Goal: Information Seeking & Learning: Learn about a topic

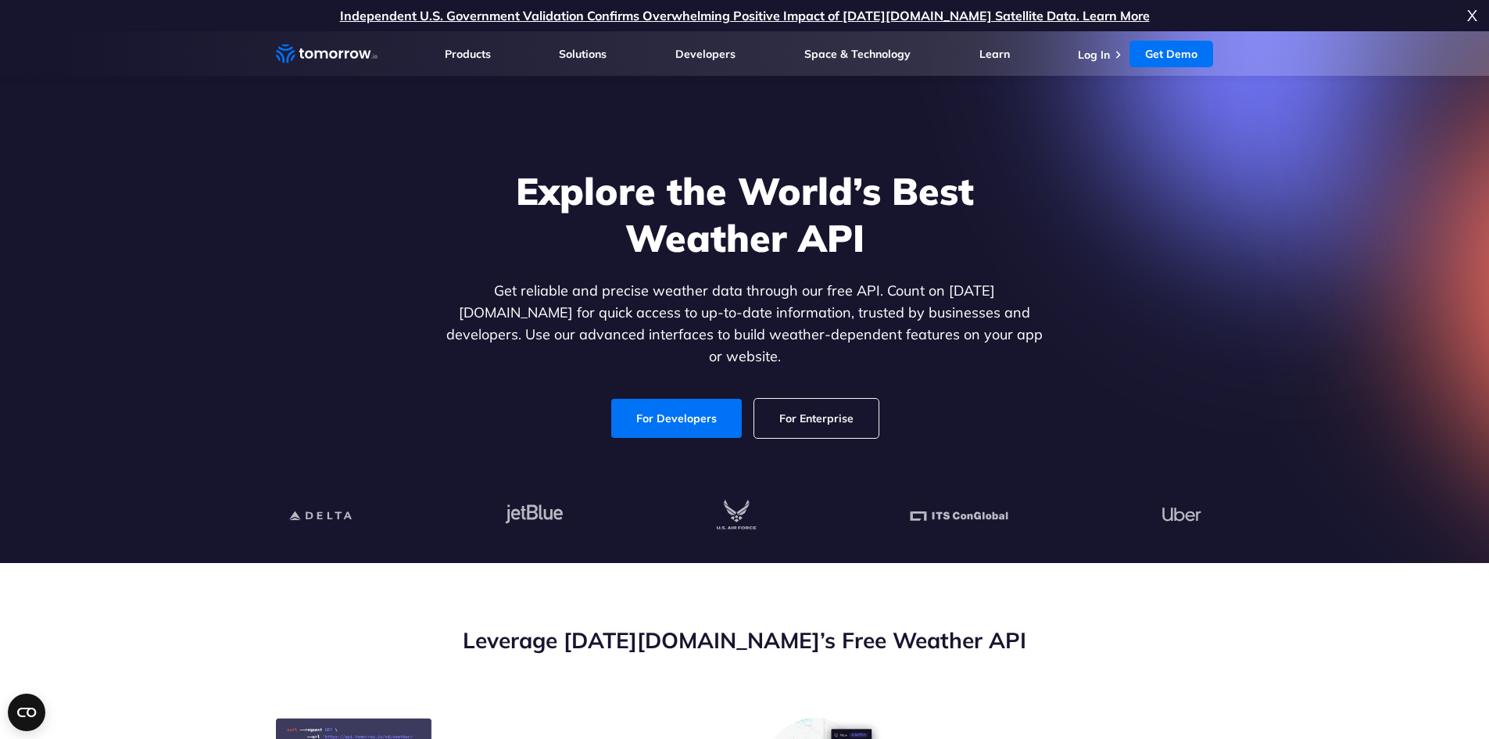
click at [765, 409] on link "For Enterprise" at bounding box center [816, 418] width 124 height 39
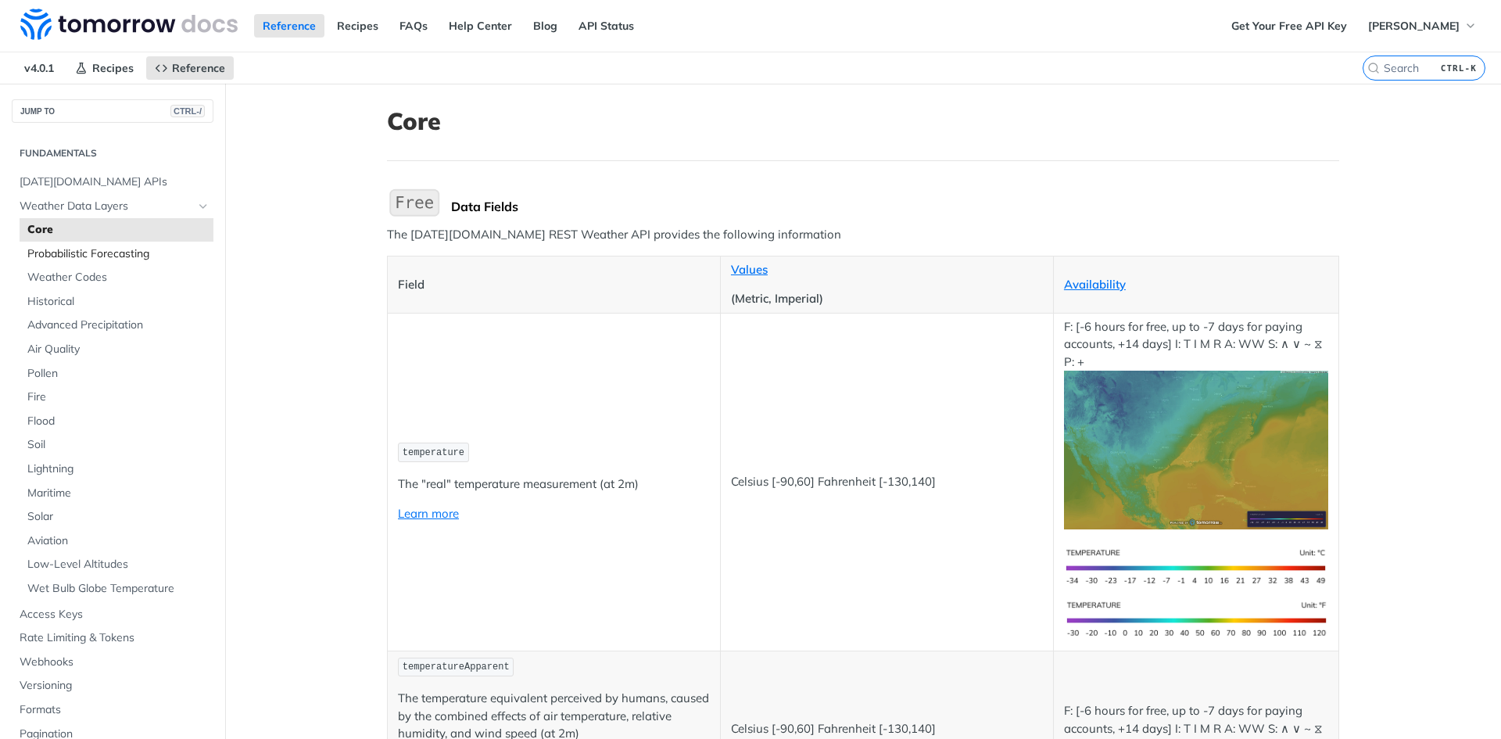
click at [143, 255] on span "Probabilistic Forecasting" at bounding box center [118, 254] width 182 height 16
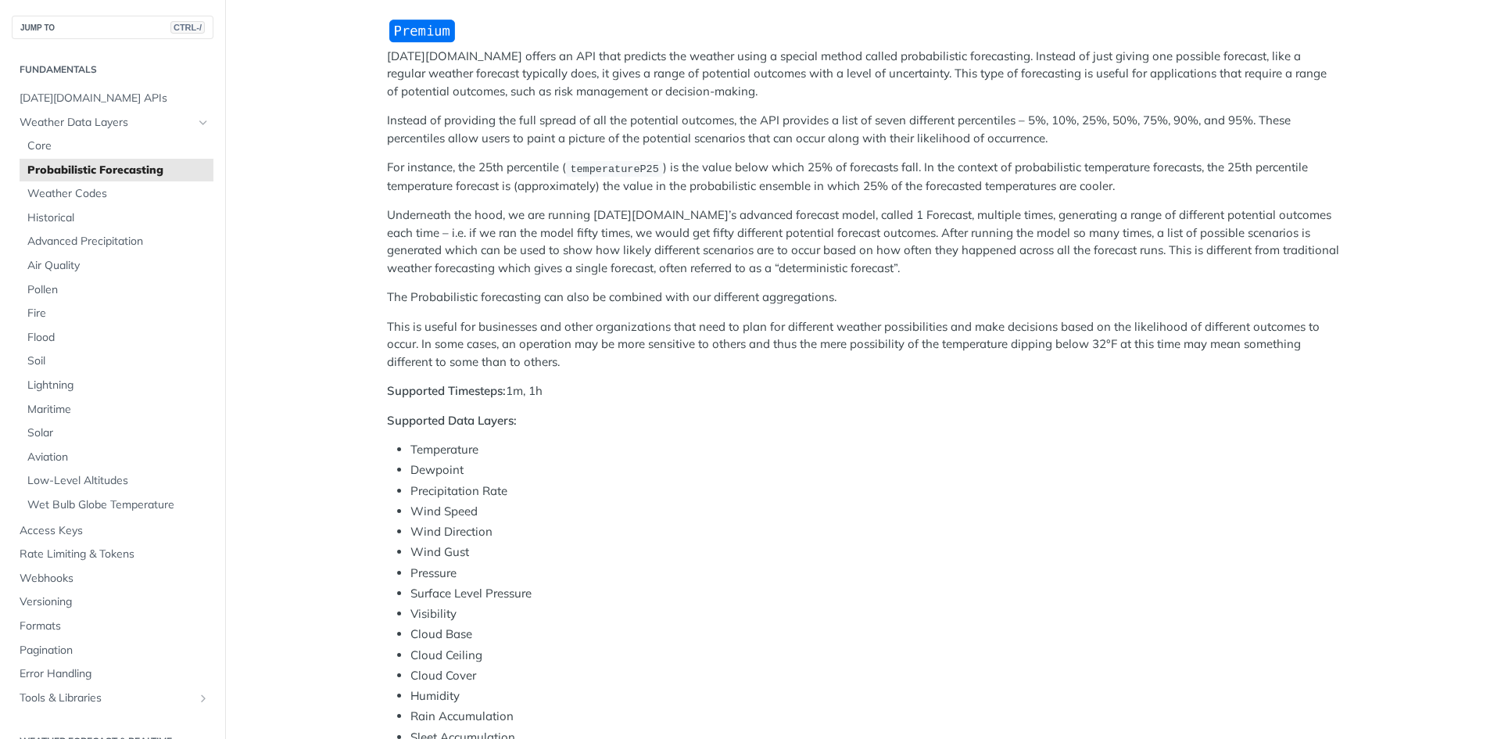
scroll to position [169, 0]
click at [67, 96] on span "Tomorrow.io APIs" at bounding box center [115, 99] width 190 height 16
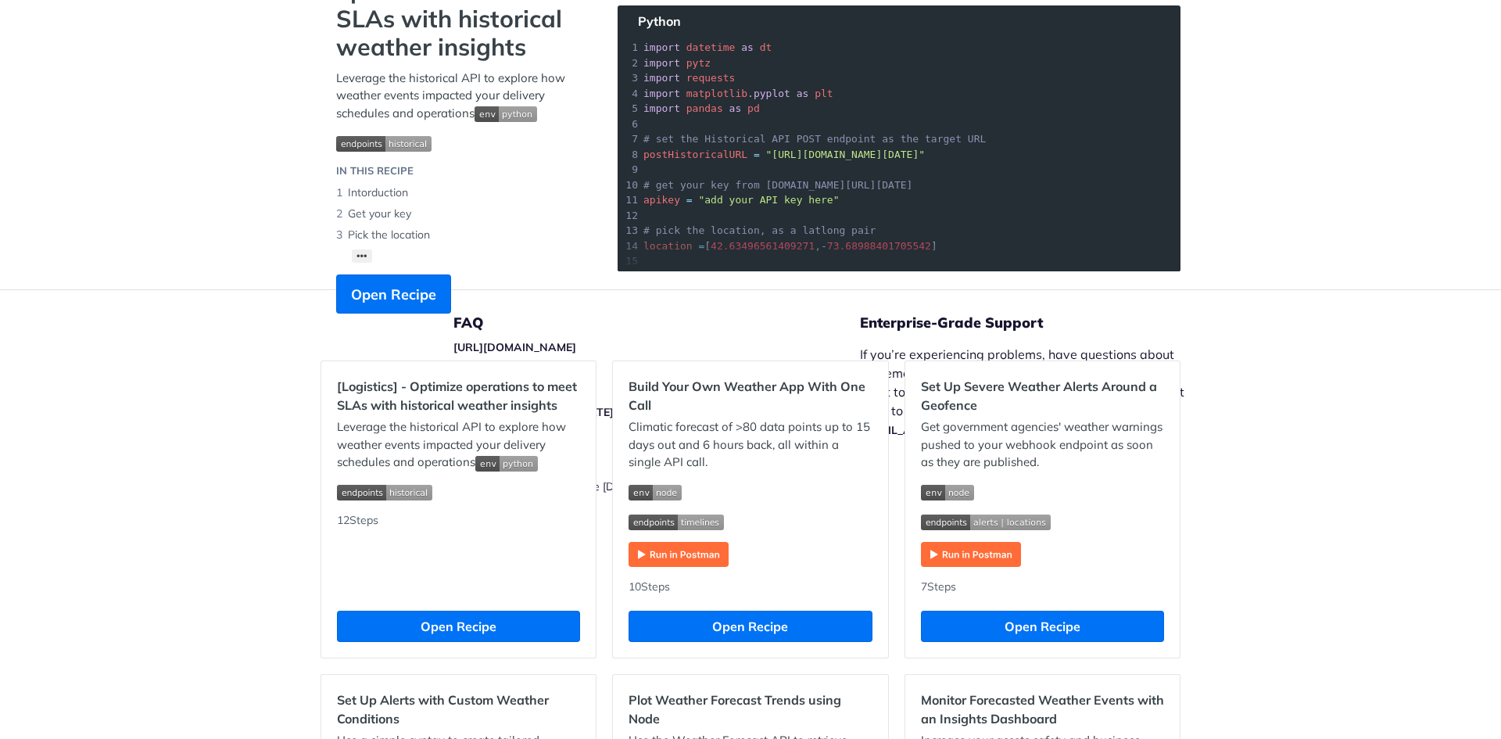
scroll to position [188, 0]
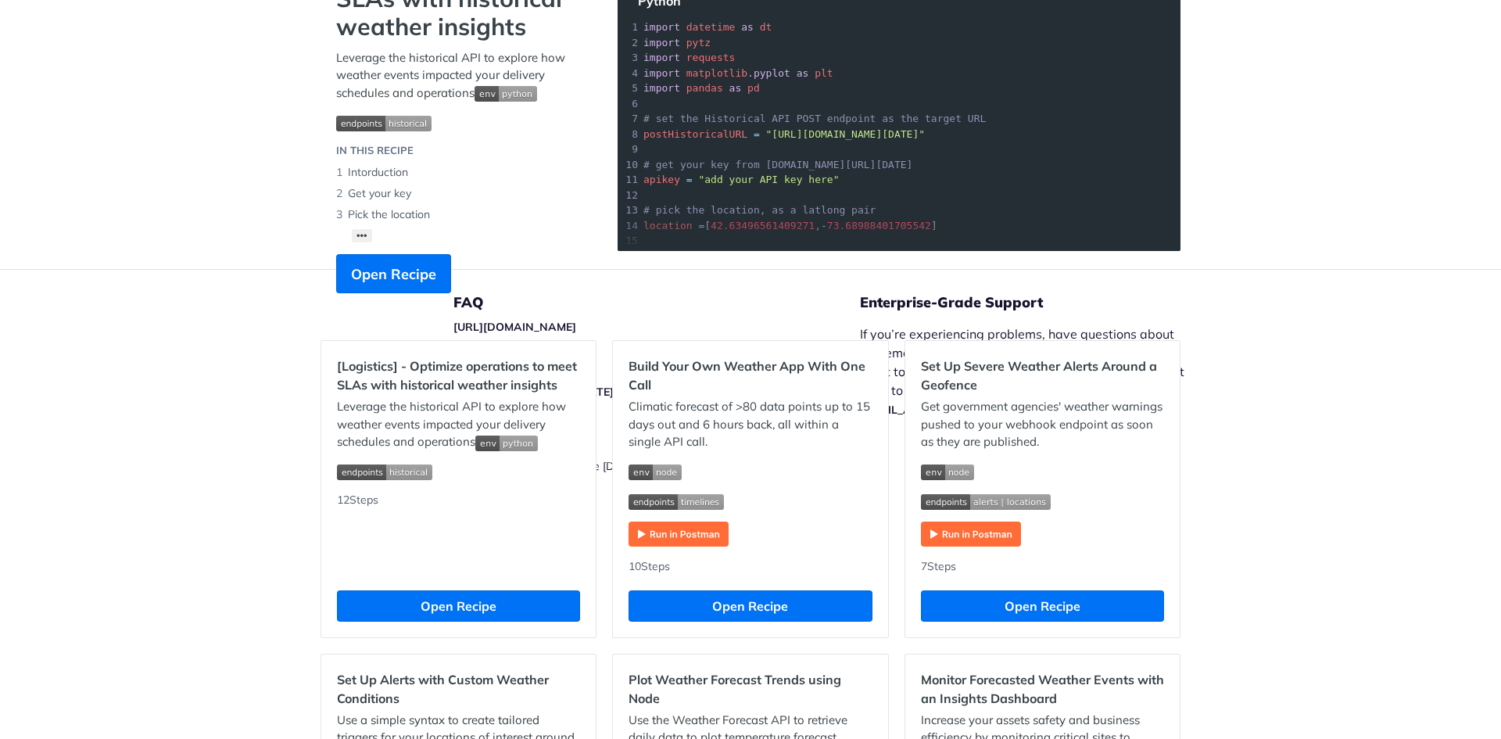
click at [664, 535] on img "Expand image" at bounding box center [678, 533] width 100 height 25
